Goal: Navigation & Orientation: Find specific page/section

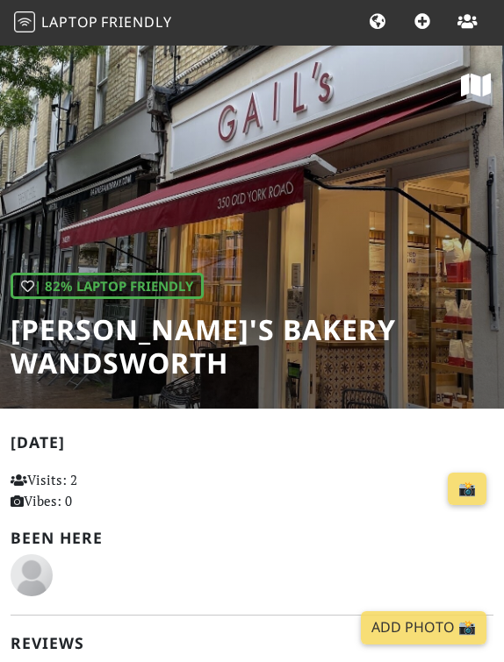
click at [65, 19] on span "Laptop" at bounding box center [69, 21] width 57 height 19
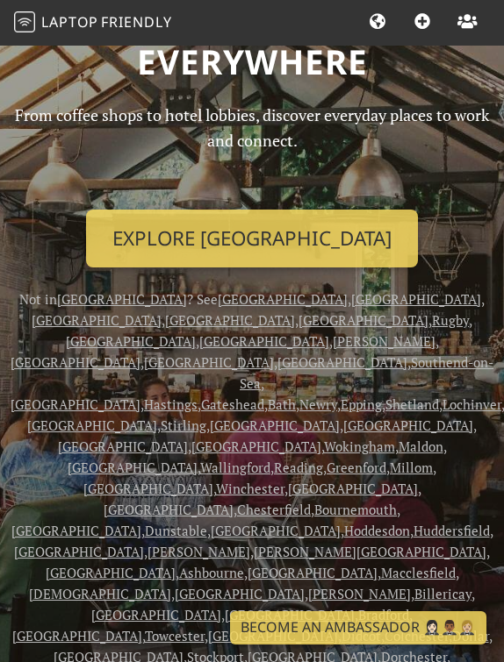
scroll to position [141, 0]
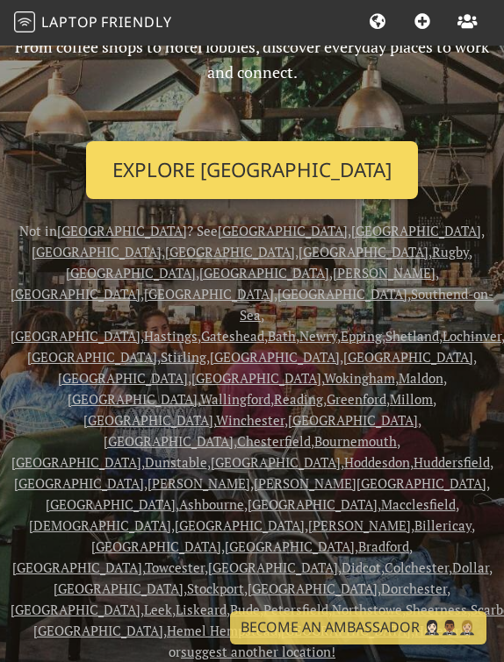
click at [230, 183] on link "Explore London" at bounding box center [252, 170] width 332 height 58
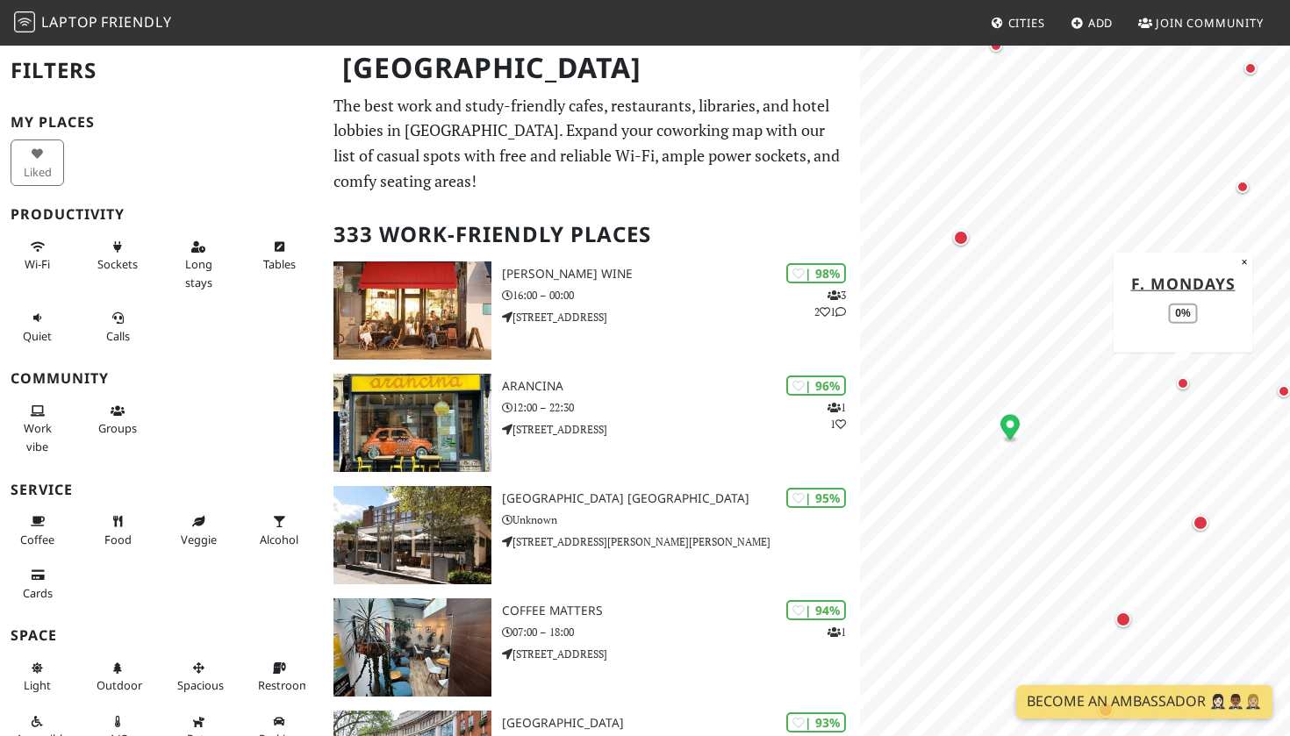
click at [503, 390] on div "Map marker" at bounding box center [1182, 383] width 21 height 21
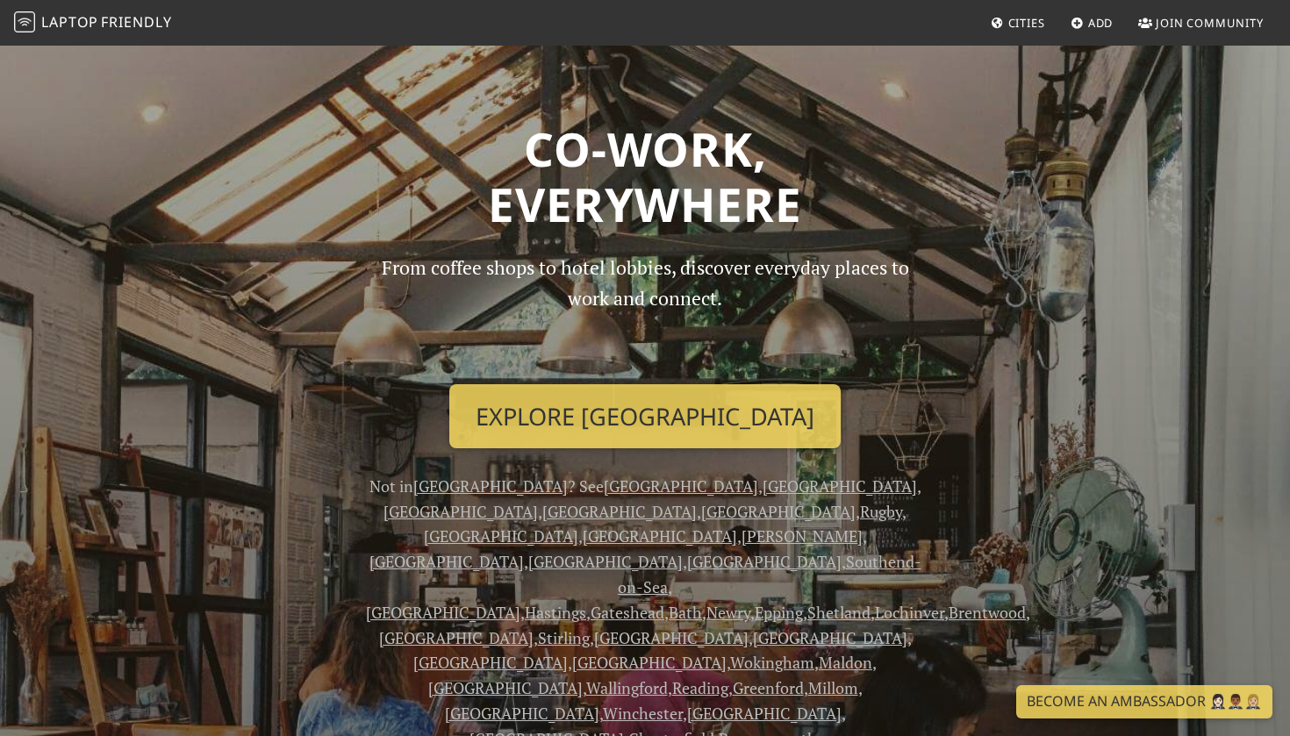
scroll to position [141, 0]
